Goal: Task Accomplishment & Management: Use online tool/utility

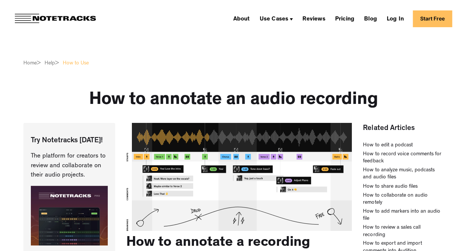
click at [429, 19] on link "Start Free" at bounding box center [432, 18] width 39 height 17
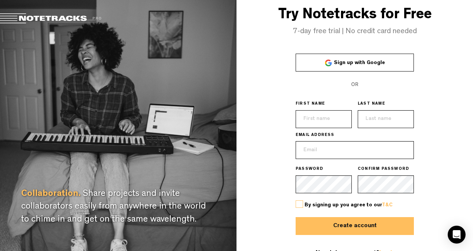
click at [317, 117] on input "text" at bounding box center [324, 119] width 56 height 18
type input "Susannah"
click at [394, 117] on input "text" at bounding box center [386, 119] width 56 height 18
type input "[PERSON_NAME]"
click at [329, 148] on input "email" at bounding box center [355, 150] width 118 height 18
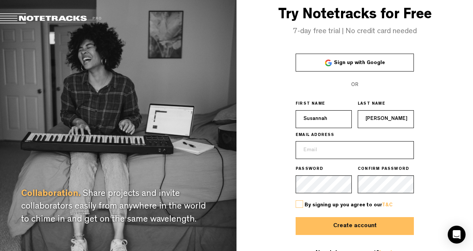
type input "[EMAIL_ADDRESS][DOMAIN_NAME]"
click at [323, 224] on button "Create account" at bounding box center [355, 226] width 118 height 18
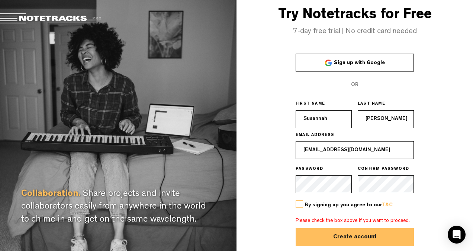
click at [298, 204] on label at bounding box center [299, 203] width 7 height 7
click at [0, 0] on input "checkbox" at bounding box center [0, 0] width 0 height 0
click at [312, 234] on button "Create account" at bounding box center [355, 237] width 118 height 18
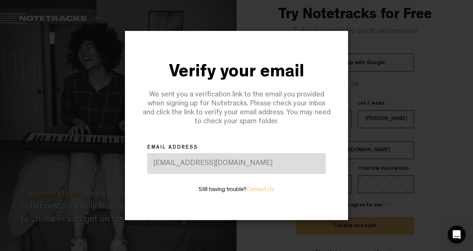
click at [252, 167] on div "[EMAIL_ADDRESS][DOMAIN_NAME]" at bounding box center [236, 163] width 178 height 21
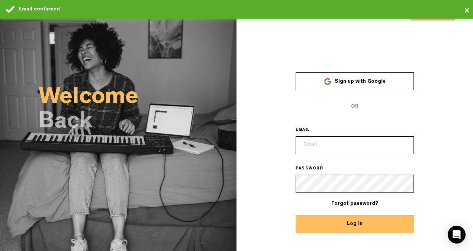
click at [361, 143] on input "email" at bounding box center [355, 145] width 118 height 18
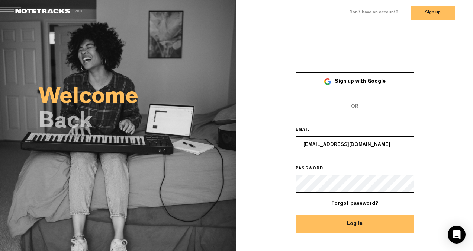
type input "[EMAIL_ADDRESS][DOMAIN_NAME]"
click at [312, 228] on button "Log In" at bounding box center [355, 223] width 118 height 18
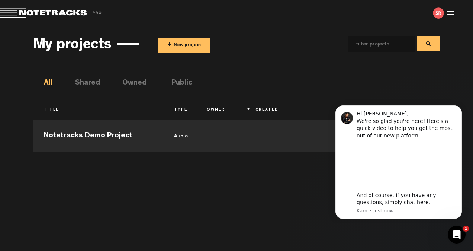
click at [245, 71] on div "My projects + New project All Shared Owned Public Title Type Owner Created Last…" at bounding box center [236, 136] width 407 height 213
click at [380, 82] on ul "All Shared Owned Public" at bounding box center [242, 83] width 396 height 11
click at [457, 109] on button "Dismiss notification" at bounding box center [460, 108] width 10 height 10
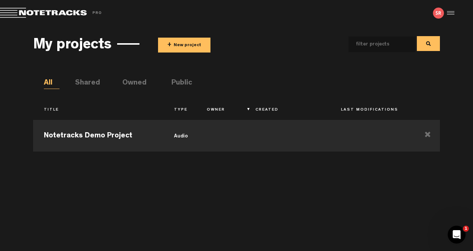
click at [187, 47] on button "+ New project" at bounding box center [184, 45] width 52 height 15
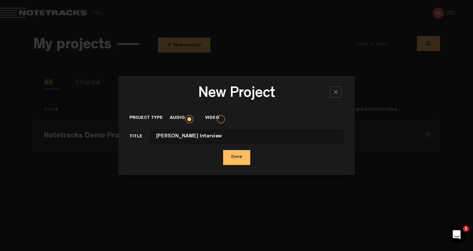
type input "Jessica Taylor Interview"
click at [223, 118] on label "Video" at bounding box center [215, 118] width 21 height 6
click at [0, 0] on input "Video" at bounding box center [0, 0] width 0 height 0
click at [236, 157] on button "Done" at bounding box center [236, 157] width 27 height 15
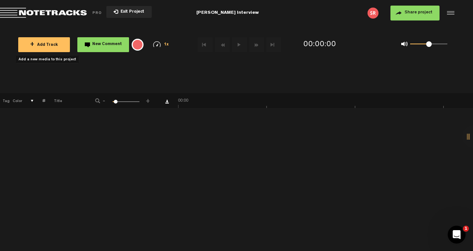
click at [59, 40] on button "+ Add Track" at bounding box center [44, 44] width 52 height 15
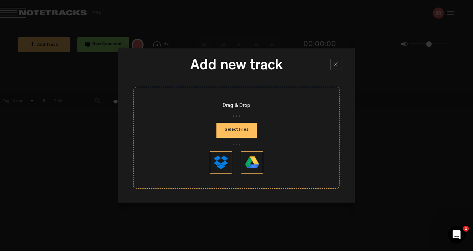
scroll to position [0, 223]
click at [224, 129] on button "Select Files" at bounding box center [236, 130] width 41 height 15
click at [228, 161] on button at bounding box center [221, 162] width 22 height 22
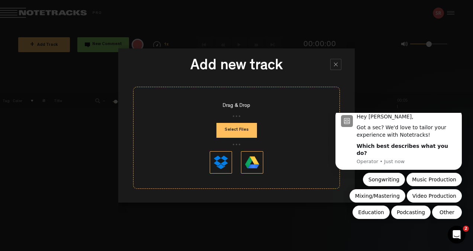
scroll to position [0, 0]
